Goal: Complete application form: Complete application form

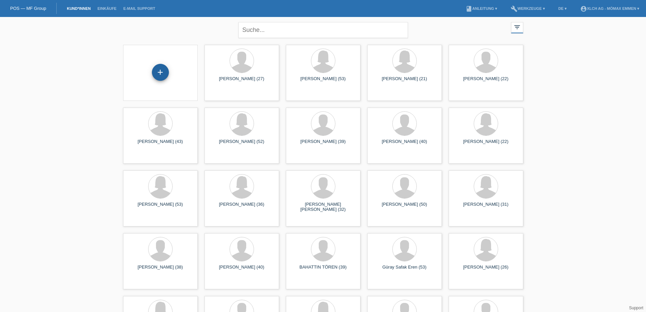
click at [162, 75] on div "+" at bounding box center [160, 72] width 17 height 17
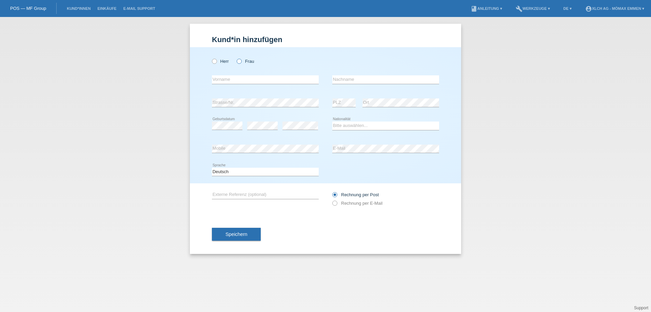
click at [236, 58] on icon at bounding box center [236, 58] width 0 height 0
click at [241, 61] on input "Frau" at bounding box center [239, 61] width 4 height 4
radio input "true"
click at [237, 81] on input "text" at bounding box center [265, 79] width 107 height 8
type input "m"
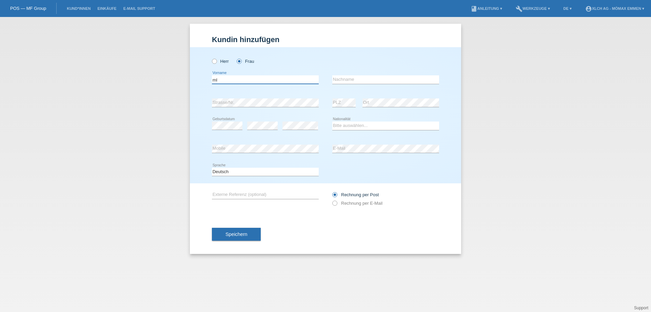
type input "m"
click at [237, 81] on input "Mihaela" at bounding box center [265, 79] width 107 height 8
type input "[PERSON_NAME]"
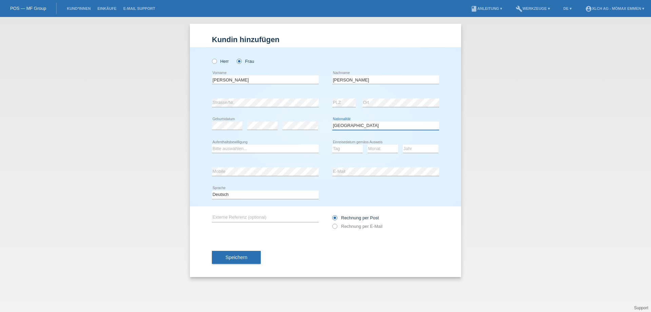
click at [369, 127] on select "Bitte auswählen... Schweiz Deutschland Liechtenstein Österreich ------------ Af…" at bounding box center [385, 125] width 107 height 8
select select "RO"
click at [332, 121] on select "Bitte auswählen... Schweiz Deutschland Liechtenstein Österreich ------------ Af…" at bounding box center [385, 125] width 107 height 8
click at [257, 148] on select "Bitte auswählen... C B B - Flüchtlingsstatus Andere" at bounding box center [265, 149] width 107 height 8
select select "B"
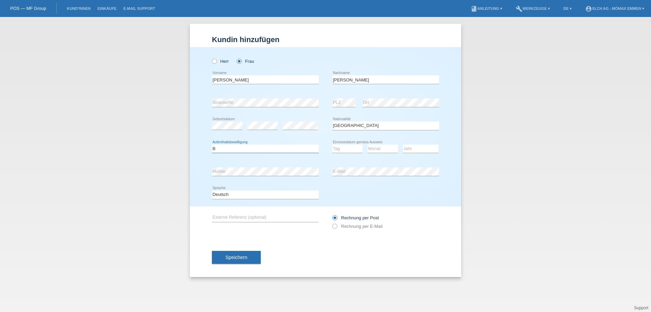
click at [212, 145] on select "Bitte auswählen... C B B - Flüchtlingsstatus Andere" at bounding box center [265, 149] width 107 height 8
click at [337, 148] on select "Tag 01 02 03 04 05 06 07 08 09 10 11" at bounding box center [347, 149] width 31 height 8
click at [355, 160] on div "error E-Mail" at bounding box center [385, 171] width 107 height 23
click at [347, 151] on select "Tag 01 02 03 04 05 06 07 08 09 10 11" at bounding box center [347, 149] width 31 height 8
select select "15"
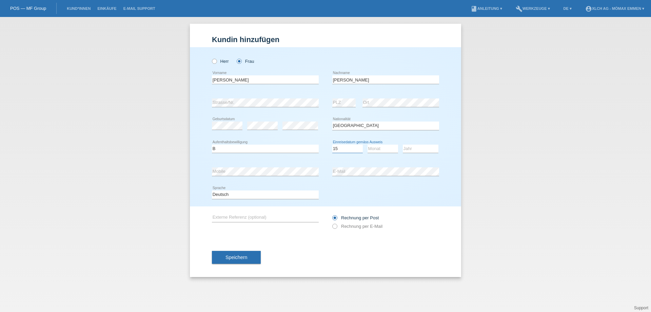
click at [332, 145] on select "Tag 01 02 03 04 05 06 07 08 09 10 11" at bounding box center [347, 149] width 31 height 8
click at [377, 145] on select "Monat 01 02 03 04 05 06 07 08 09 10 11" at bounding box center [383, 149] width 31 height 8
select select "08"
click at [368, 145] on select "Monat 01 02 03 04 05 06 07 08 09 10 11" at bounding box center [383, 149] width 31 height 8
click at [418, 152] on select "Jahr 2025 2024 2023 2022 2021 2020 2019 2018 2017 2016 2015 2014 2013 2012 2011…" at bounding box center [421, 149] width 36 height 8
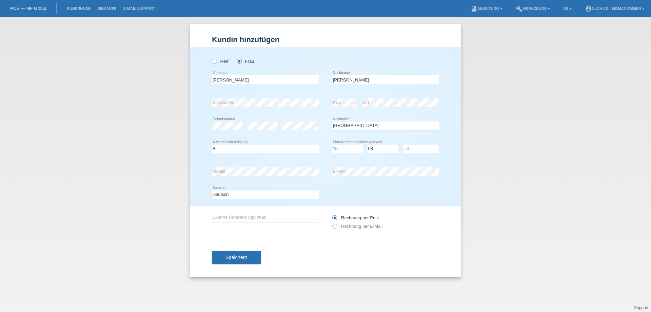
select select "2007"
click at [403, 145] on select "Jahr 2025 2024 2023 2022 2021 2020 2019 2018 2017 2016 2015 2014 2013 2012 2011…" at bounding box center [421, 149] width 36 height 8
drag, startPoint x: 357, startPoint y: 225, endPoint x: 355, endPoint y: 231, distance: 6.9
click at [358, 225] on label "Rechnung per E-Mail" at bounding box center [357, 226] width 50 height 5
click at [337, 225] on input "Rechnung per E-Mail" at bounding box center [334, 228] width 4 height 8
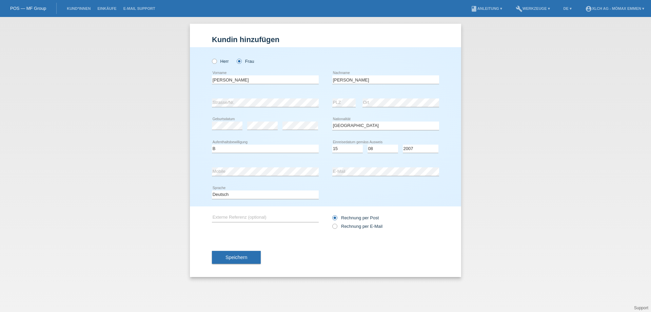
radio input "true"
click at [242, 260] on span "Speichern" at bounding box center [237, 256] width 22 height 5
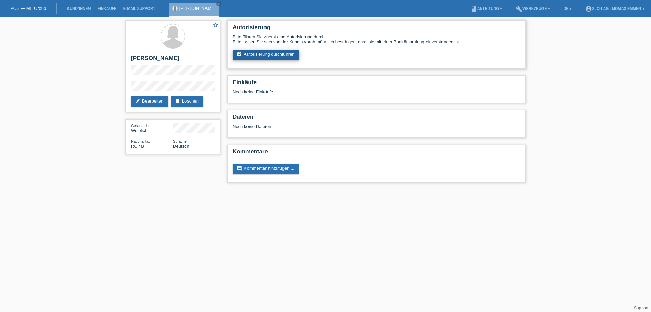
click at [296, 53] on link "assignment_turned_in Autorisierung durchführen" at bounding box center [266, 55] width 67 height 10
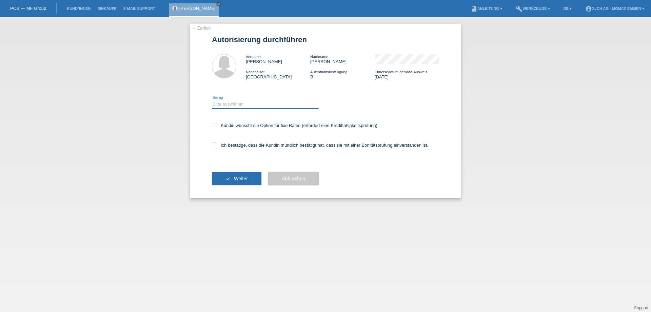
drag, startPoint x: 0, startPoint y: 0, endPoint x: 231, endPoint y: 103, distance: 252.9
click at [231, 103] on select "Bitte auswählen CHF 1.00 - CHF 499.00 CHF 500.00 - CHF 1'999.00 CHF 2'000.00 - …" at bounding box center [265, 104] width 107 height 8
select select "2"
click at [212, 100] on select "Bitte auswählen CHF 1.00 - CHF 499.00 CHF 500.00 - CHF 1'999.00 CHF 2'000.00 - …" at bounding box center [265, 104] width 107 height 8
click at [240, 124] on label "Kundin wünscht die Option für fixe Raten (erfordert eine Kreditfähigkeitsprüfun…" at bounding box center [295, 125] width 166 height 5
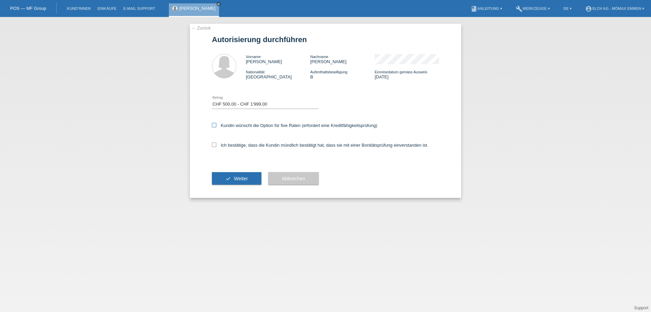
click at [216, 124] on input "Kundin wünscht die Option für fixe Raten (erfordert eine Kreditfähigkeitsprüfun…" at bounding box center [214, 125] width 4 height 4
checkbox input "true"
drag, startPoint x: 239, startPoint y: 146, endPoint x: 239, endPoint y: 152, distance: 5.8
click at [239, 147] on label "Ich bestätige, dass die Kundin mündlich bestätigt hat, dass sie mit einer Bonit…" at bounding box center [320, 144] width 216 height 5
click at [216, 147] on input "Ich bestätige, dass die Kundin mündlich bestätigt hat, dass sie mit einer Bonit…" at bounding box center [214, 144] width 4 height 4
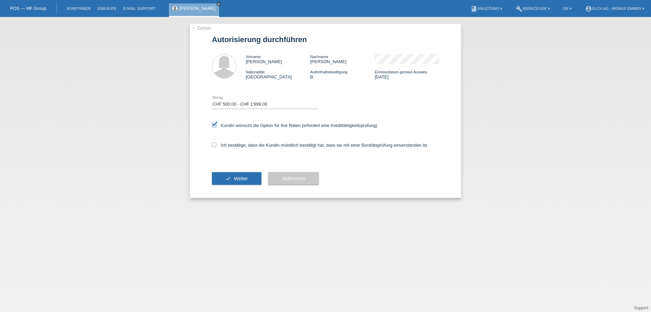
checkbox input "true"
drag, startPoint x: 236, startPoint y: 178, endPoint x: 239, endPoint y: 182, distance: 4.4
click at [237, 179] on span "Weiter" at bounding box center [241, 178] width 14 height 5
